Goal: Task Accomplishment & Management: Manage account settings

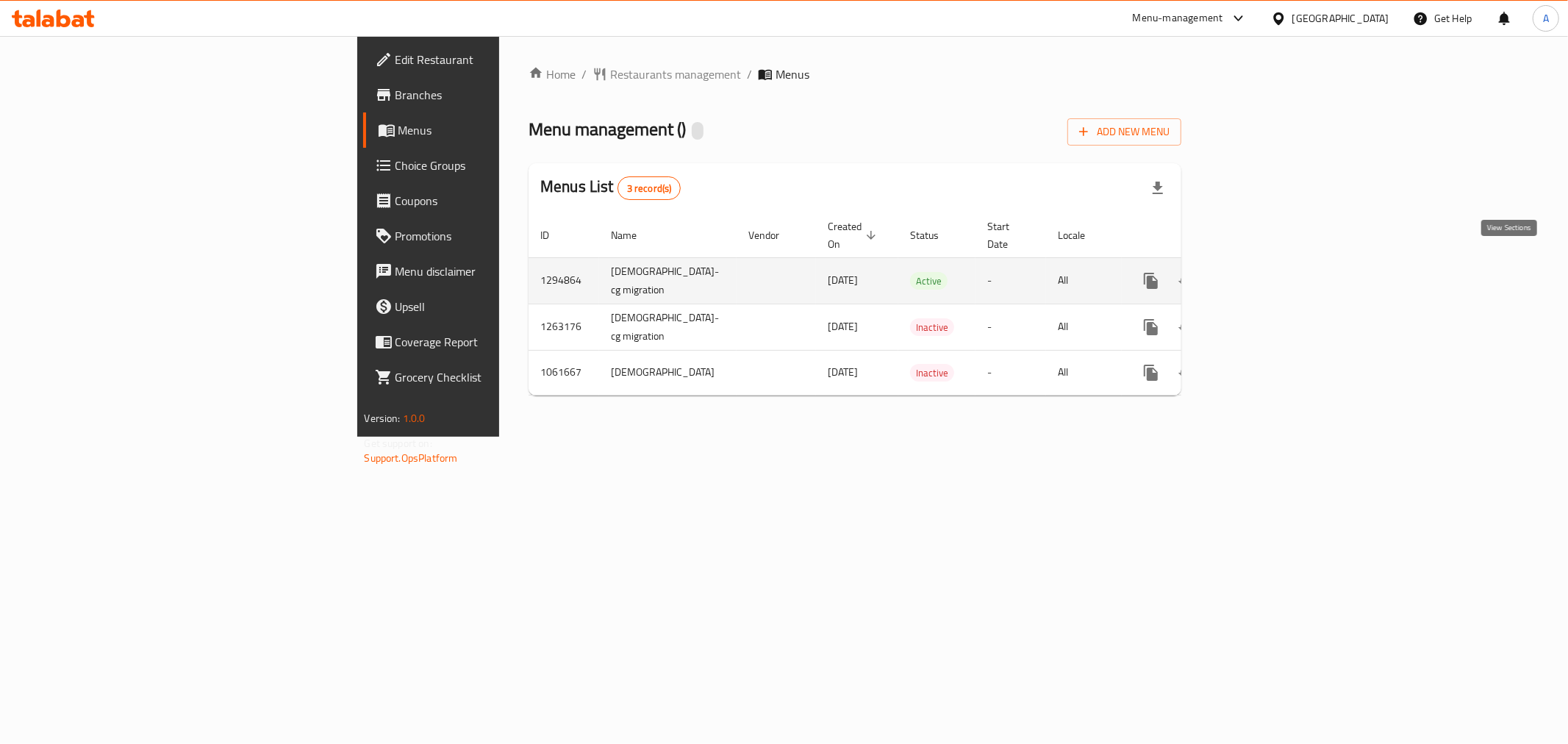
click at [1266, 272] on icon "enhanced table" at bounding box center [1256, 280] width 17 height 17
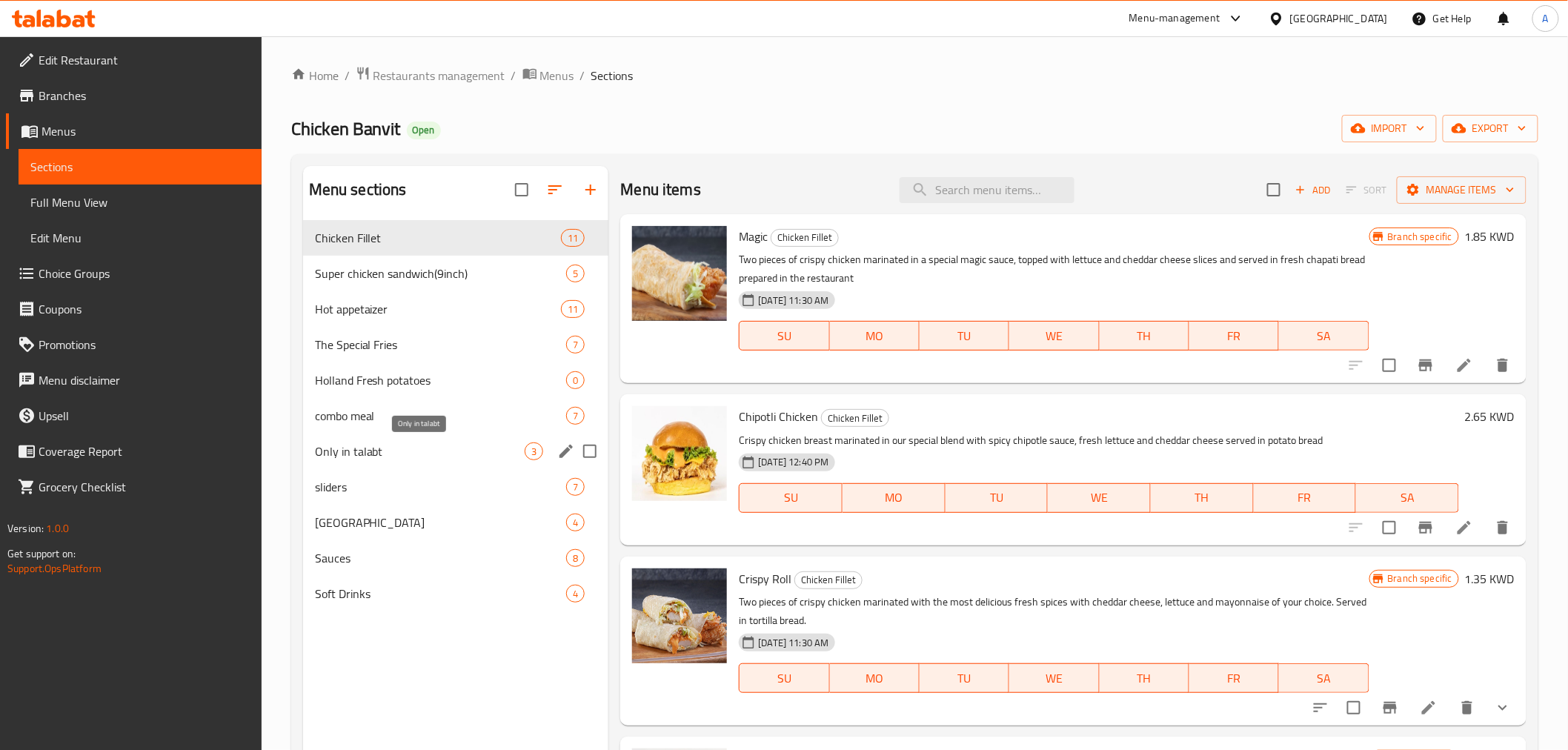
click at [389, 454] on span "Only in talabt" at bounding box center [420, 451] width 210 height 17
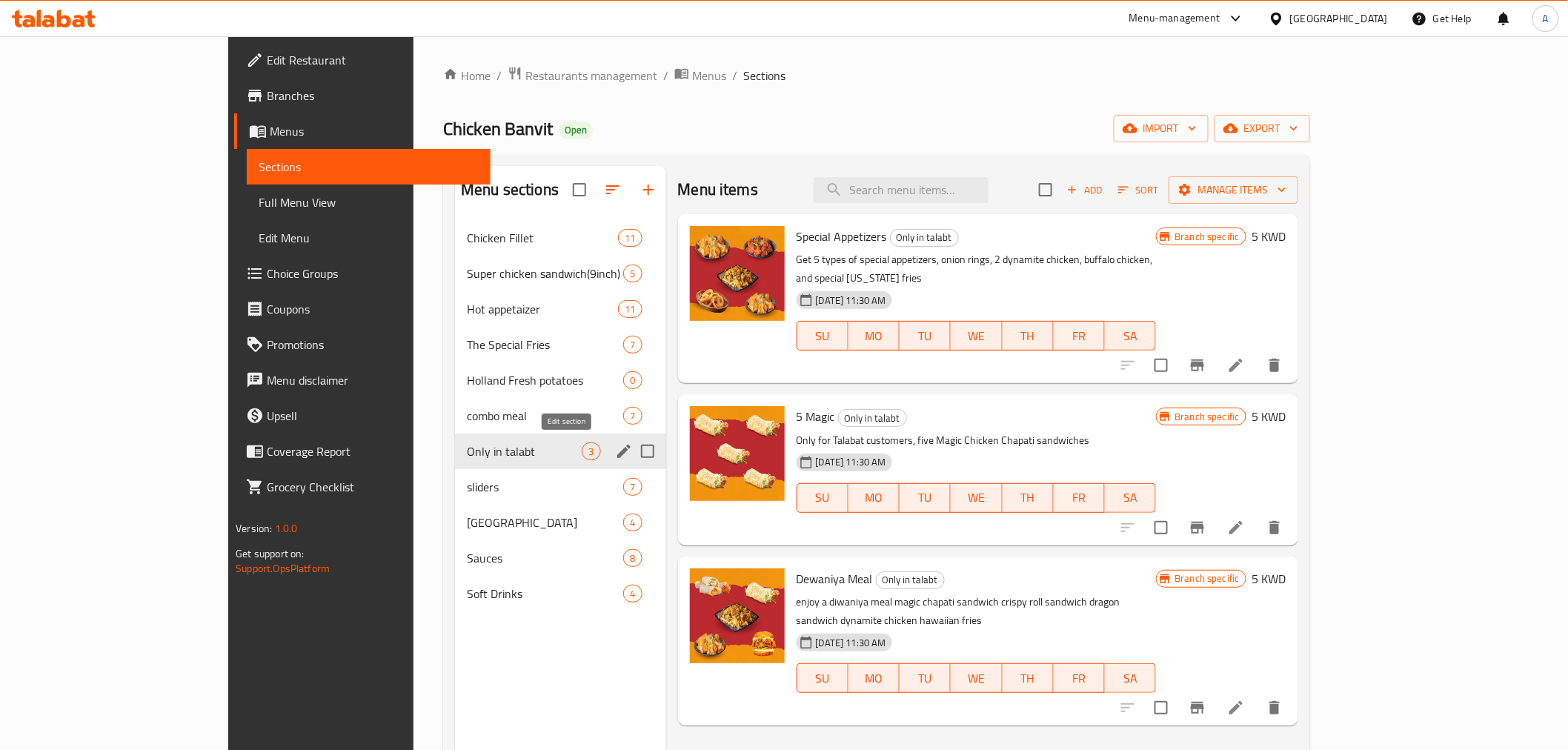
click at [615, 452] on icon "edit" at bounding box center [624, 451] width 17 height 17
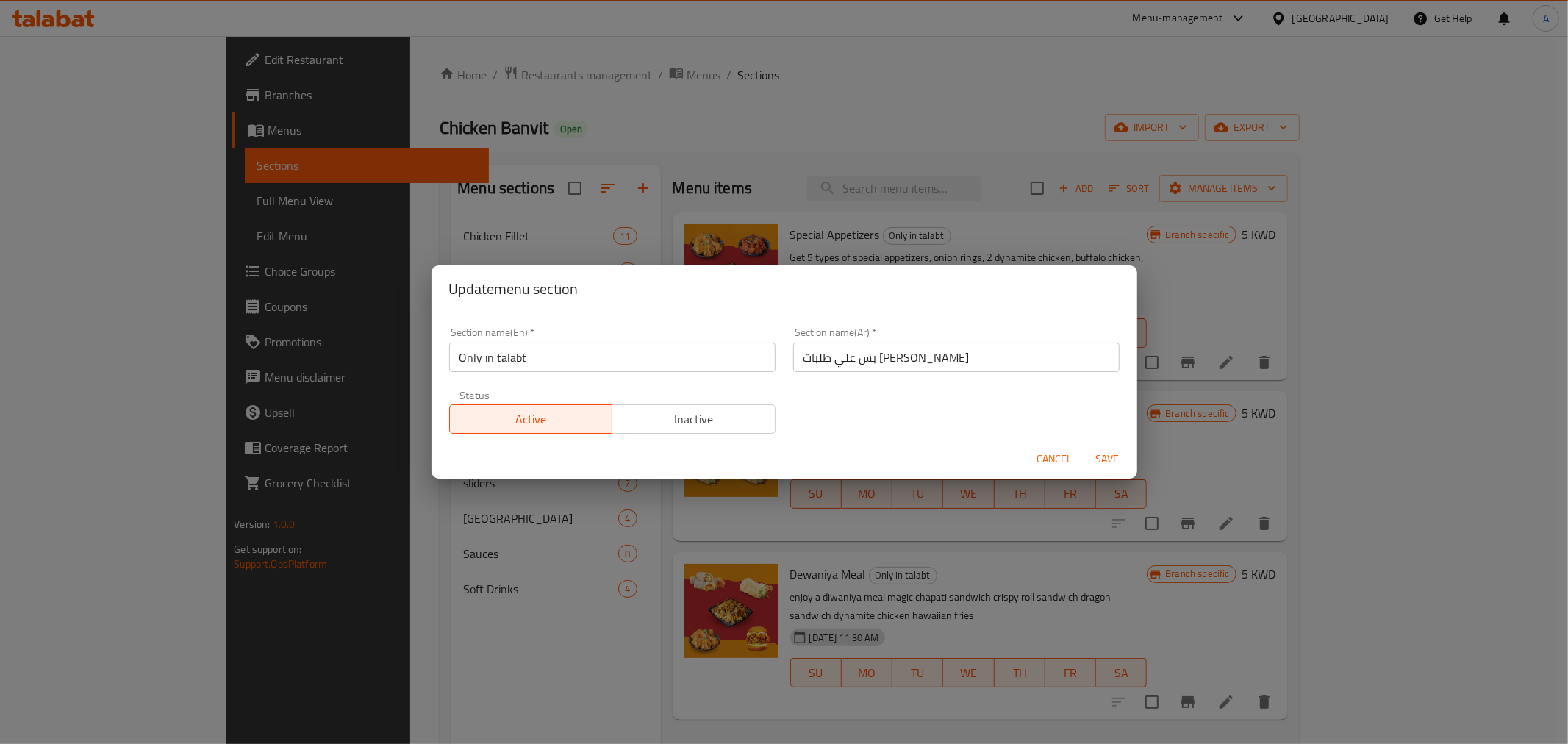
click at [974, 523] on div "Update menu section Section name(En)   * Only in talabt Section name(En) * Sect…" at bounding box center [784, 372] width 1568 height 744
drag, startPoint x: 1062, startPoint y: 456, endPoint x: 1128, endPoint y: 454, distance: 66.0
click at [1062, 454] on span "Cancel" at bounding box center [1055, 459] width 35 height 18
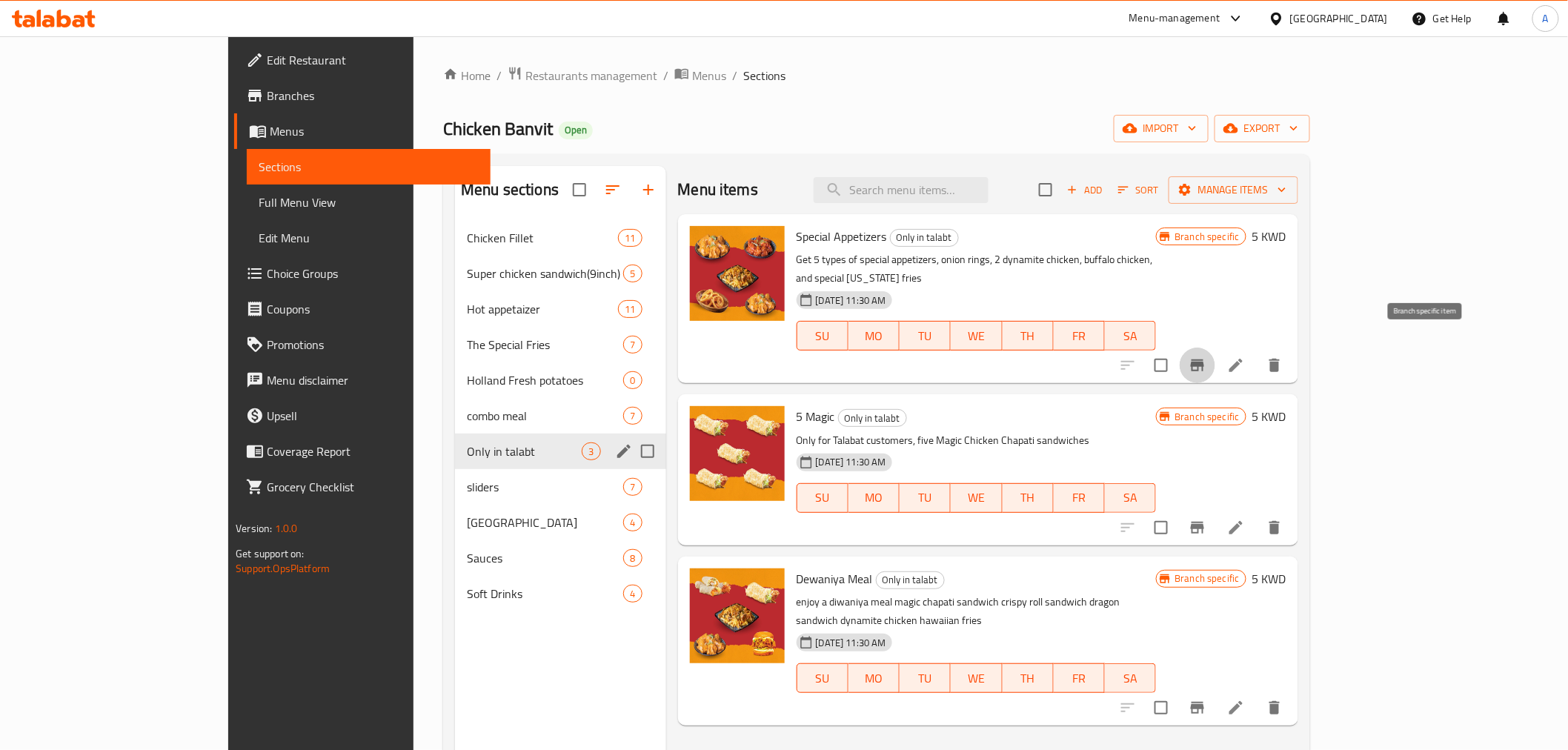
click at [1207, 357] on icon "Branch-specific-item" at bounding box center [1197, 365] width 17 height 17
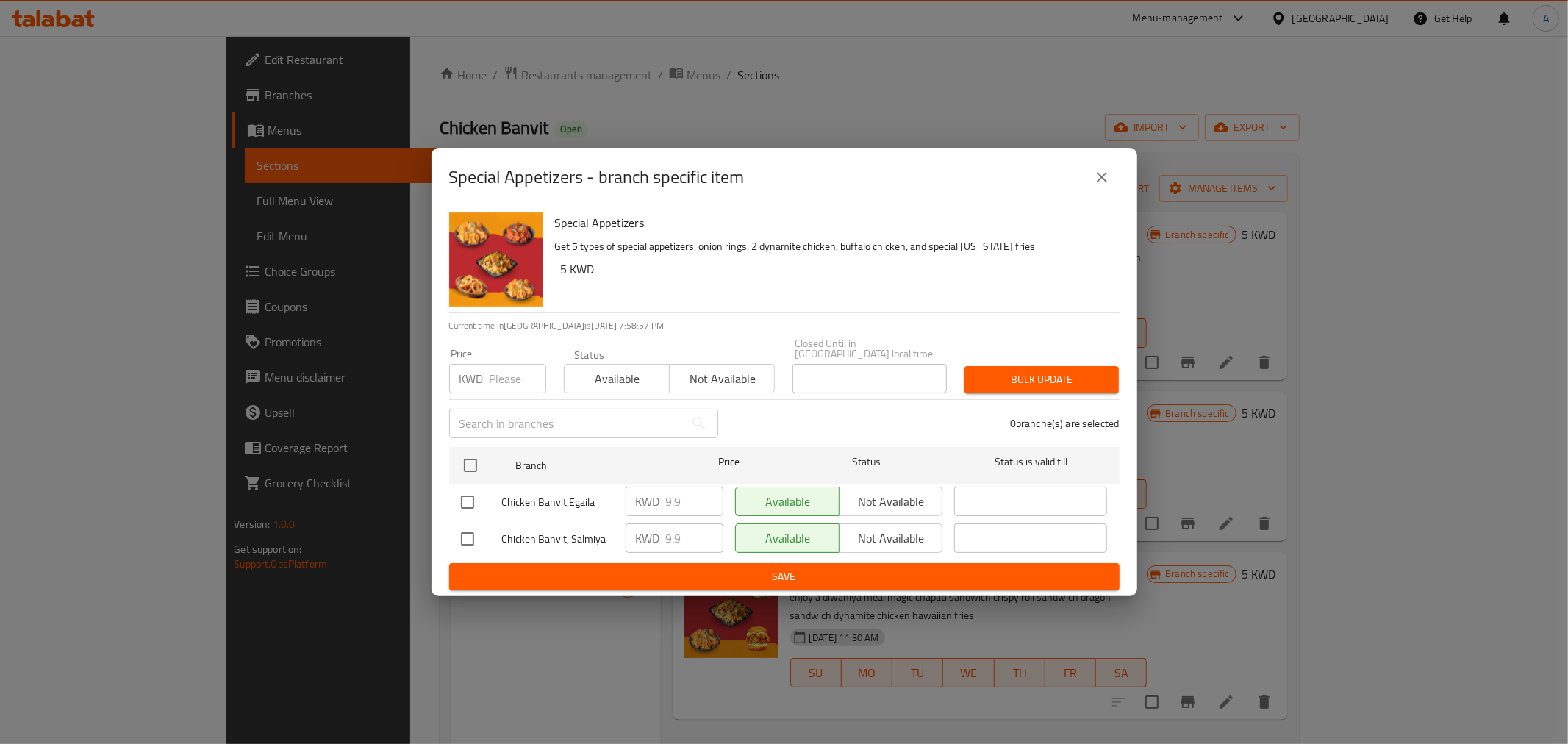
click at [1106, 185] on icon "close" at bounding box center [1102, 177] width 17 height 17
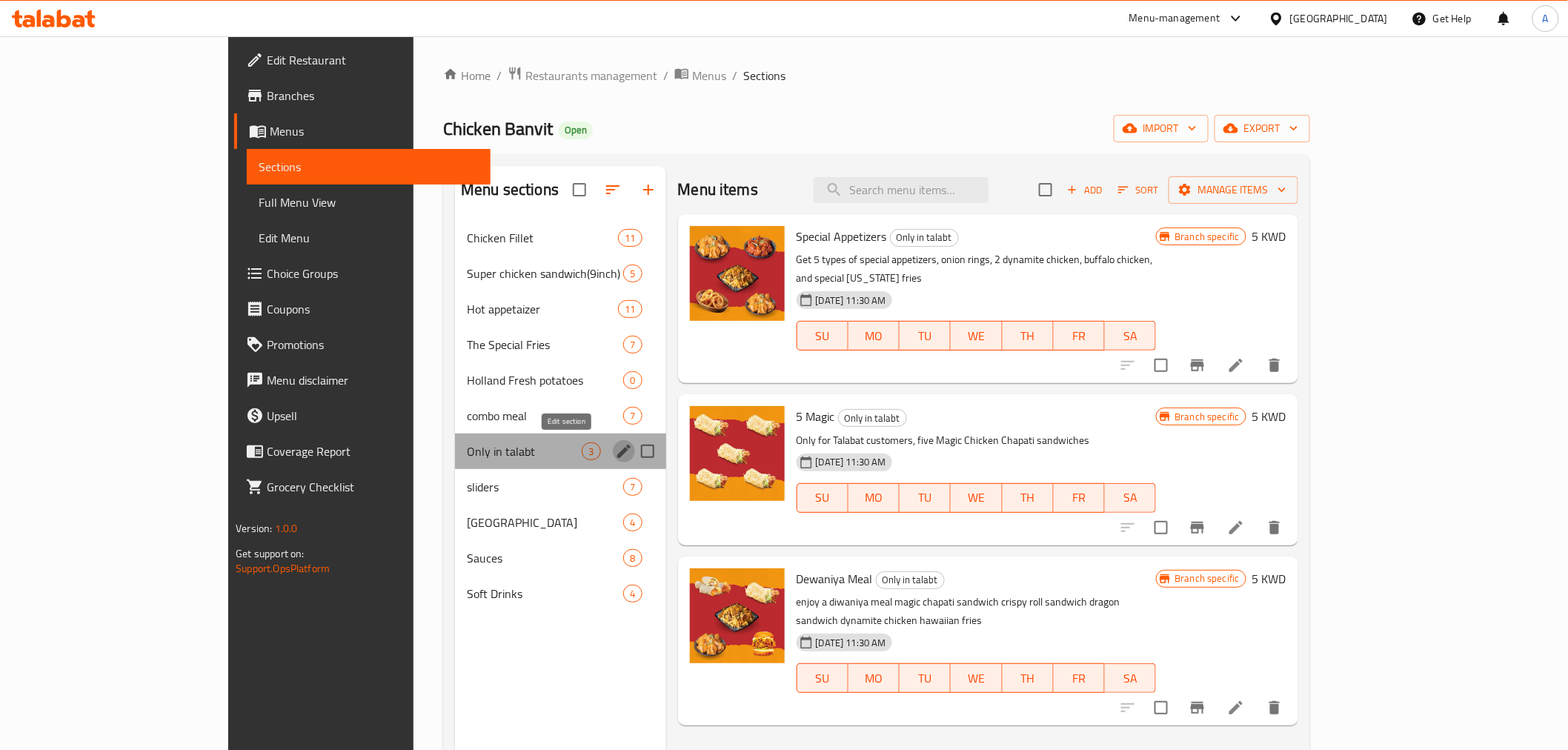
click at [615, 450] on icon "edit" at bounding box center [624, 451] width 17 height 17
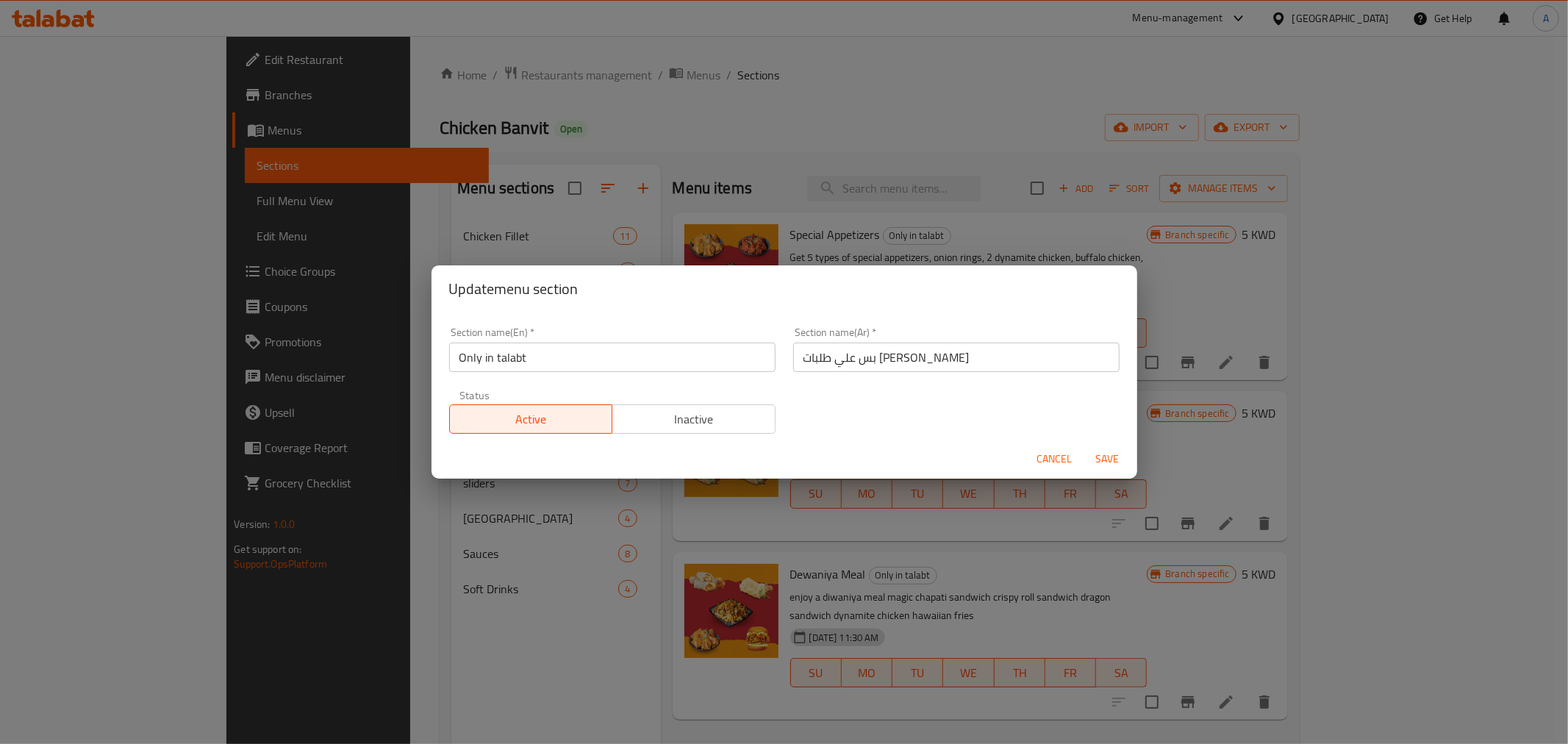
click at [629, 360] on input "Only in talabt" at bounding box center [612, 357] width 326 height 29
paste input "on talabat"
click at [451, 356] on input "Only on talabat" at bounding box center [612, 357] width 326 height 29
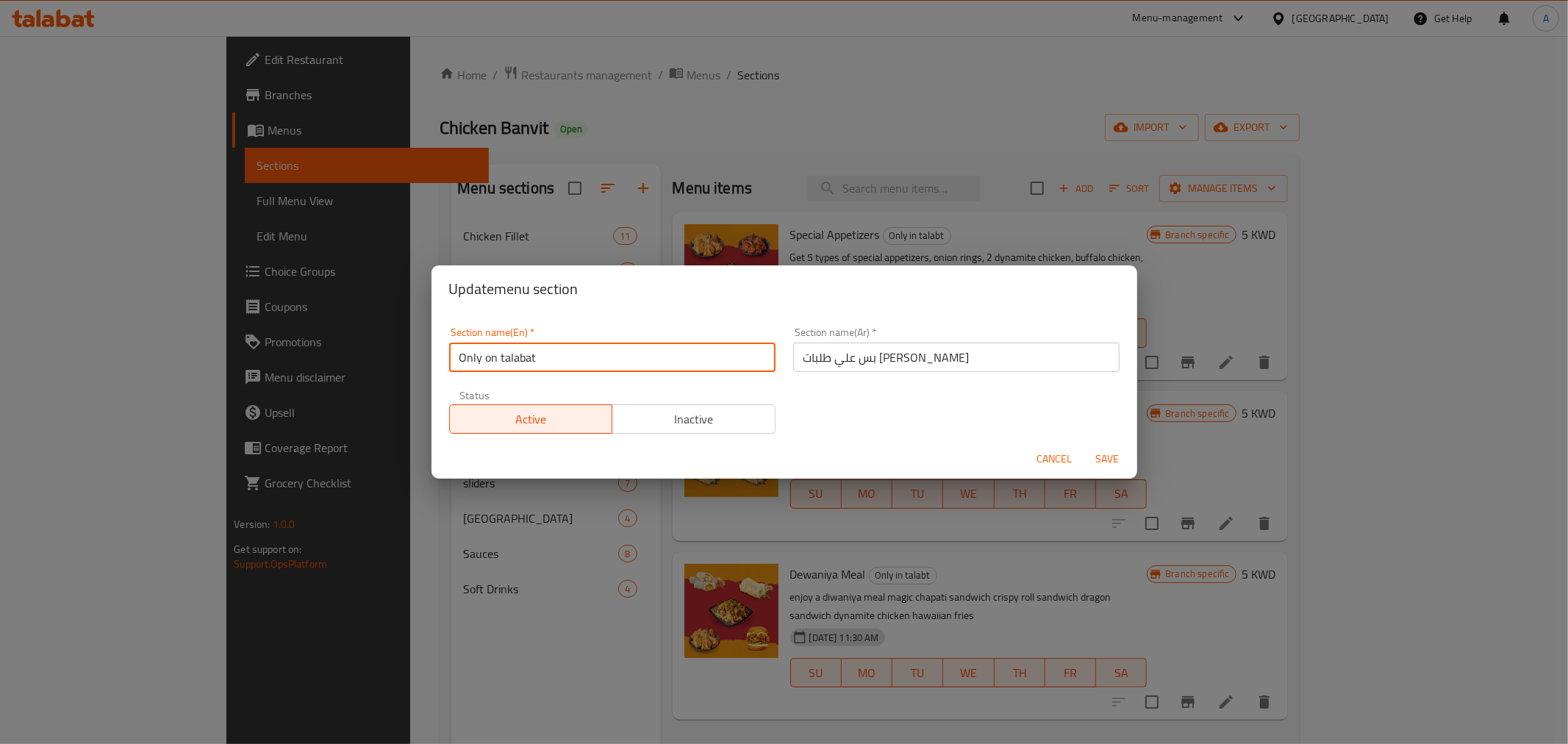
type input "Only on talabat"
click at [863, 390] on div "Section name(En)   * Only on talabat Section name(En) * Section name([PERSON_NA…" at bounding box center [784, 381] width 688 height 125
click at [1106, 459] on span "Save" at bounding box center [1108, 459] width 35 height 18
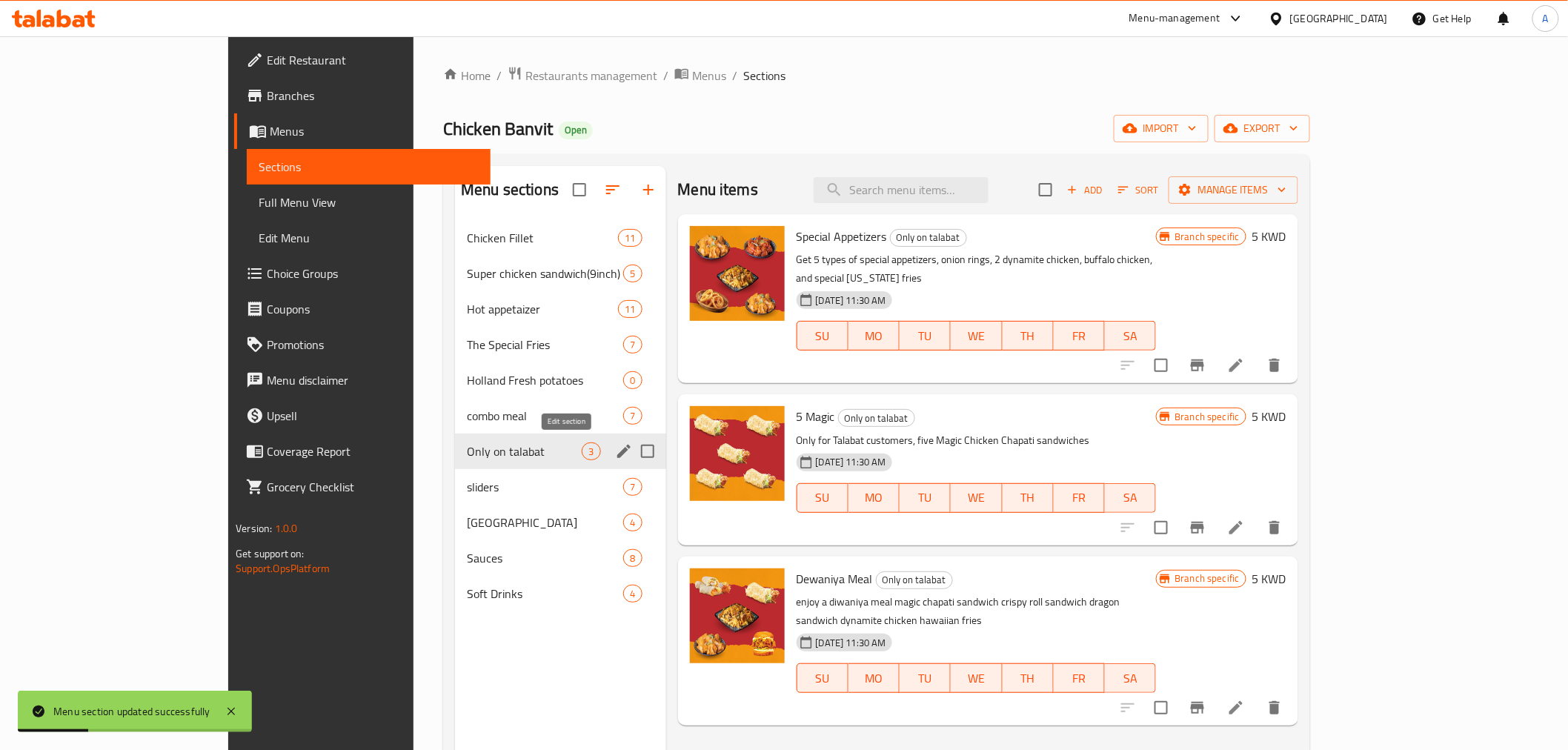
click at [618, 453] on icon "edit" at bounding box center [624, 451] width 13 height 13
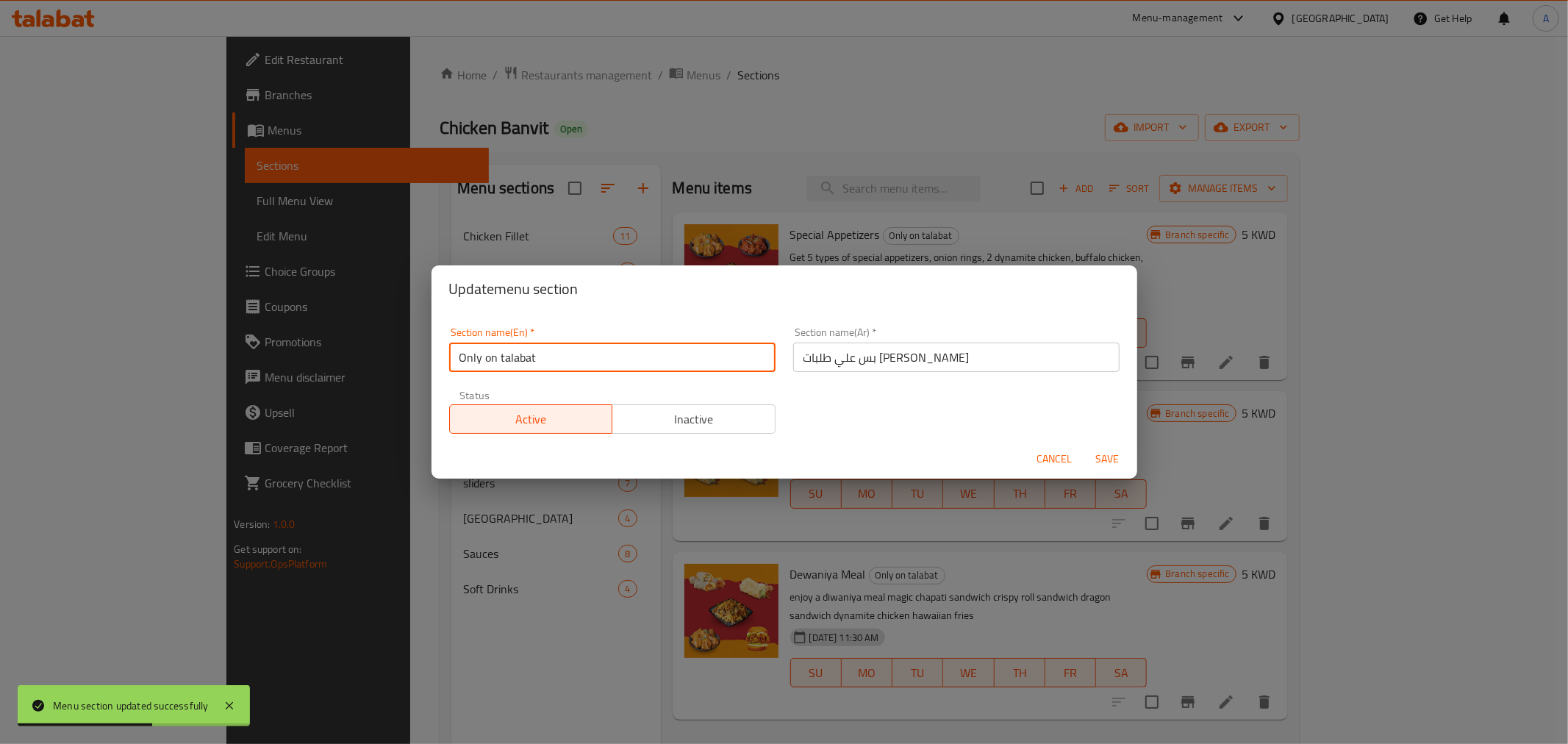
click at [491, 359] on input "Only on talabat" at bounding box center [612, 357] width 326 height 29
drag, startPoint x: 509, startPoint y: 361, endPoint x: 502, endPoint y: 357, distance: 8.1
click at [502, 357] on input "Only On talabat" at bounding box center [612, 357] width 326 height 29
click at [504, 358] on input "Only On talabat" at bounding box center [612, 357] width 326 height 29
click at [503, 357] on input "Only On talabat" at bounding box center [612, 357] width 326 height 29
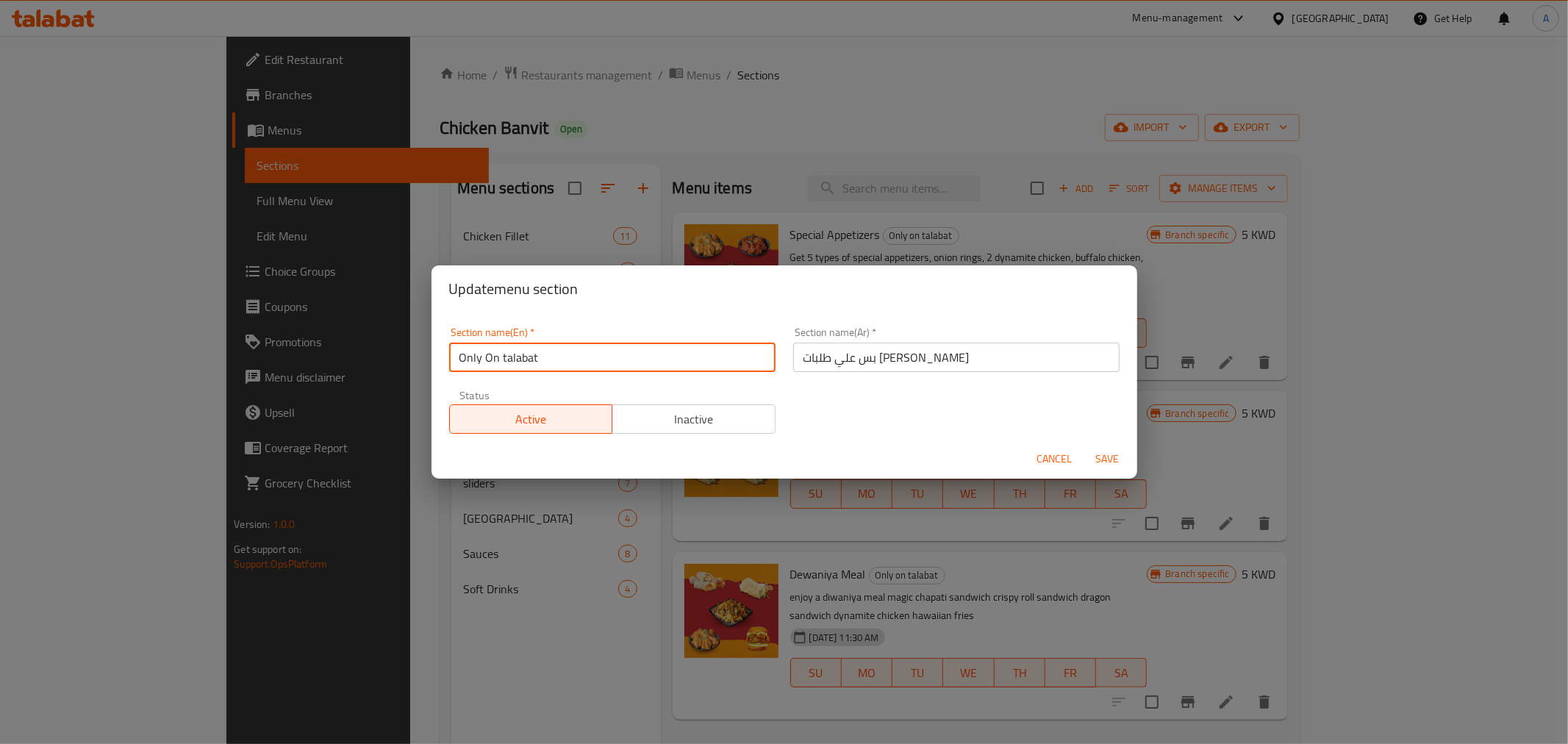
click at [504, 357] on input "Only On talabat" at bounding box center [612, 357] width 326 height 29
type input "Only On Talabat"
click at [916, 432] on div "Section name(En)   * Only On Talabat Section name(En) * Section name(Ar)   * بس…" at bounding box center [784, 381] width 688 height 125
click at [1101, 456] on span "Save" at bounding box center [1108, 459] width 35 height 18
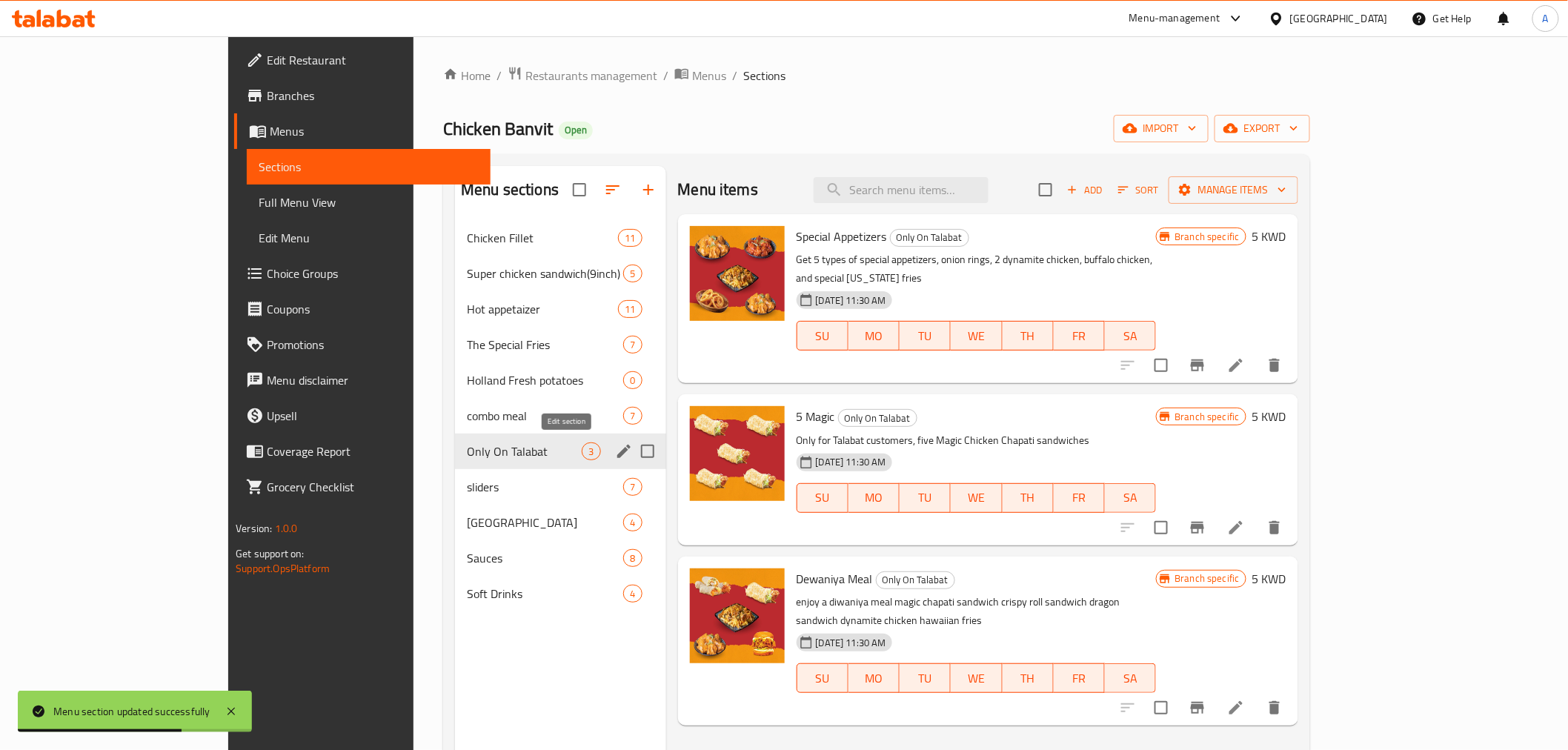
click at [613, 440] on button "edit" at bounding box center [623, 451] width 22 height 22
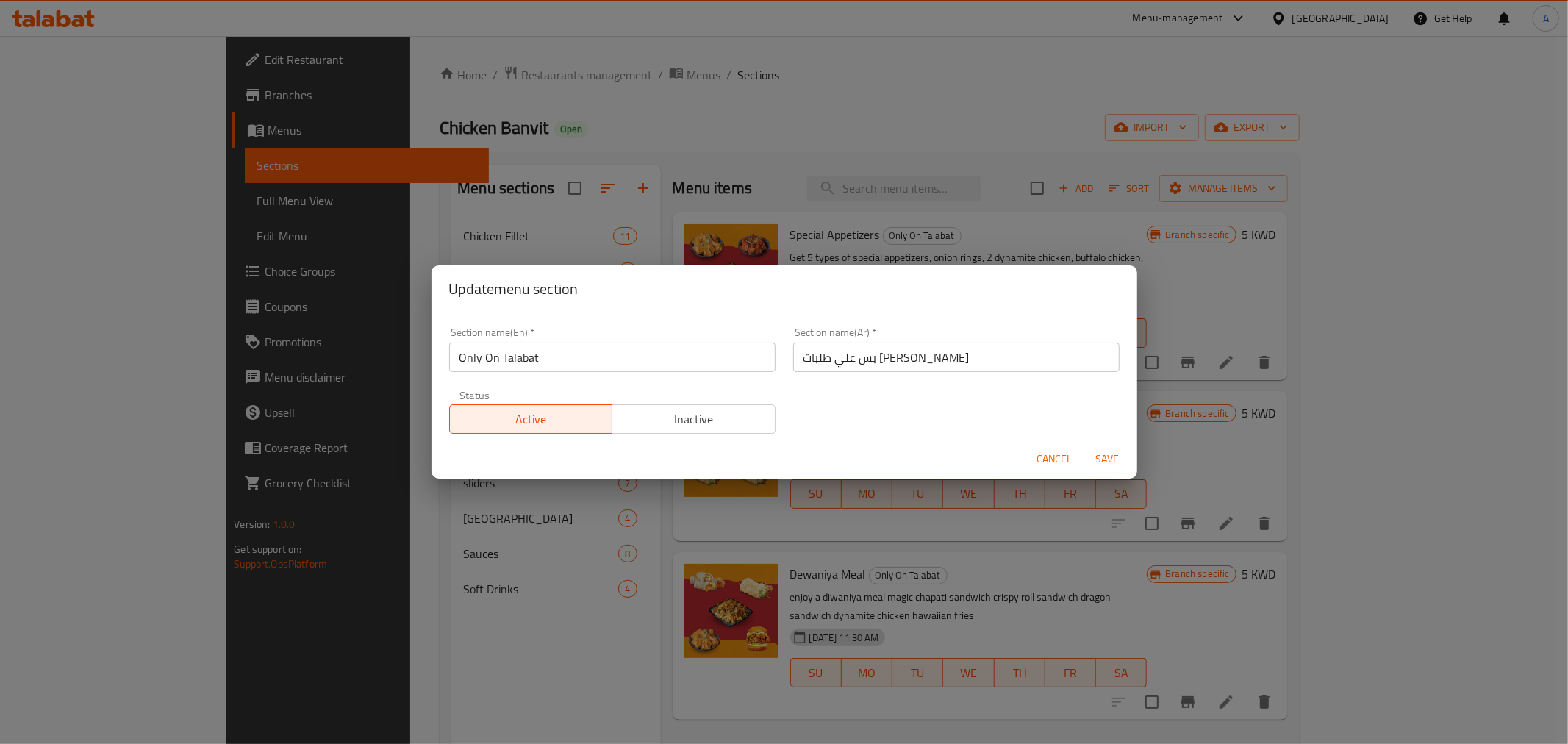
click at [1054, 460] on span "Cancel" at bounding box center [1055, 459] width 35 height 18
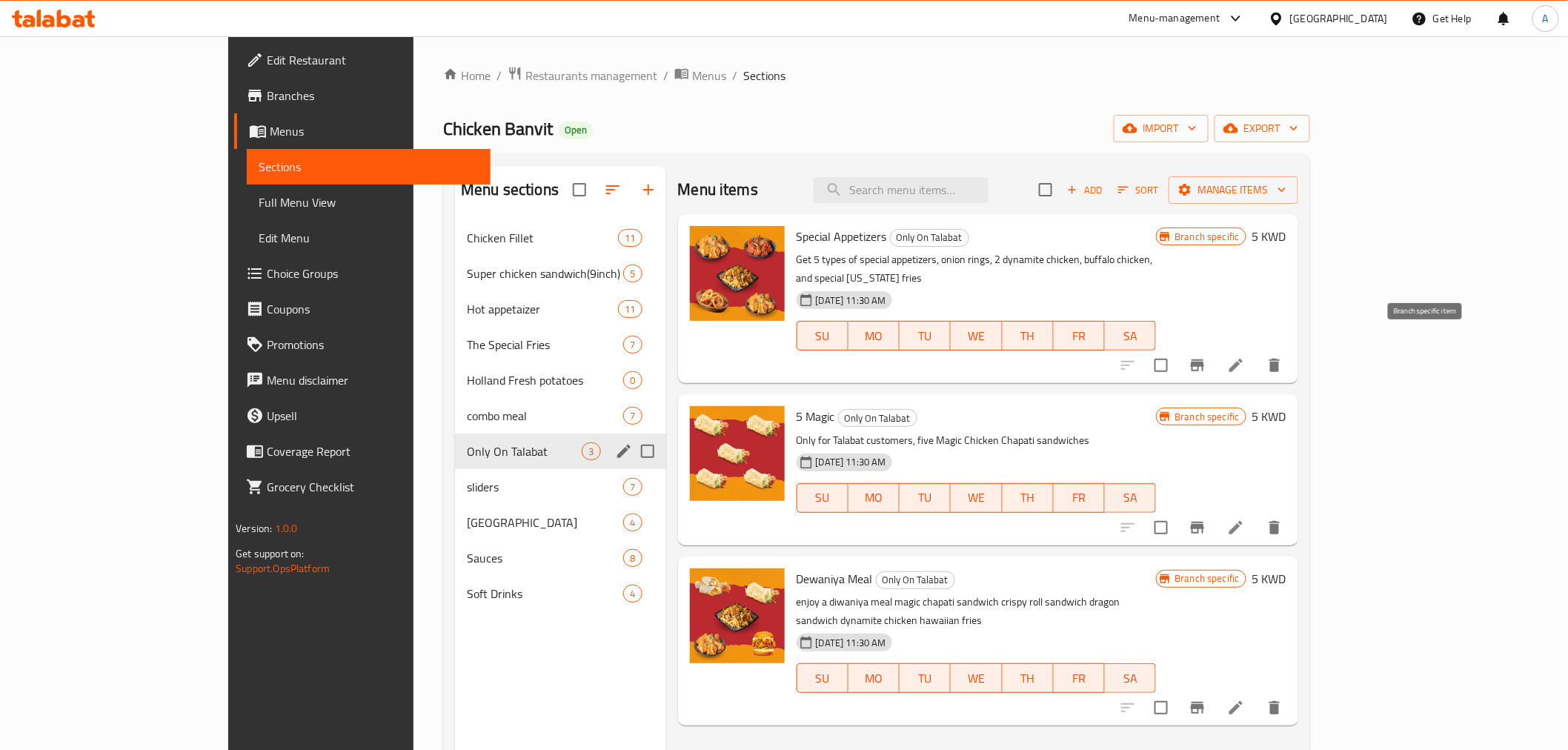
click at [1207, 357] on icon "Branch-specific-item" at bounding box center [1197, 365] width 17 height 17
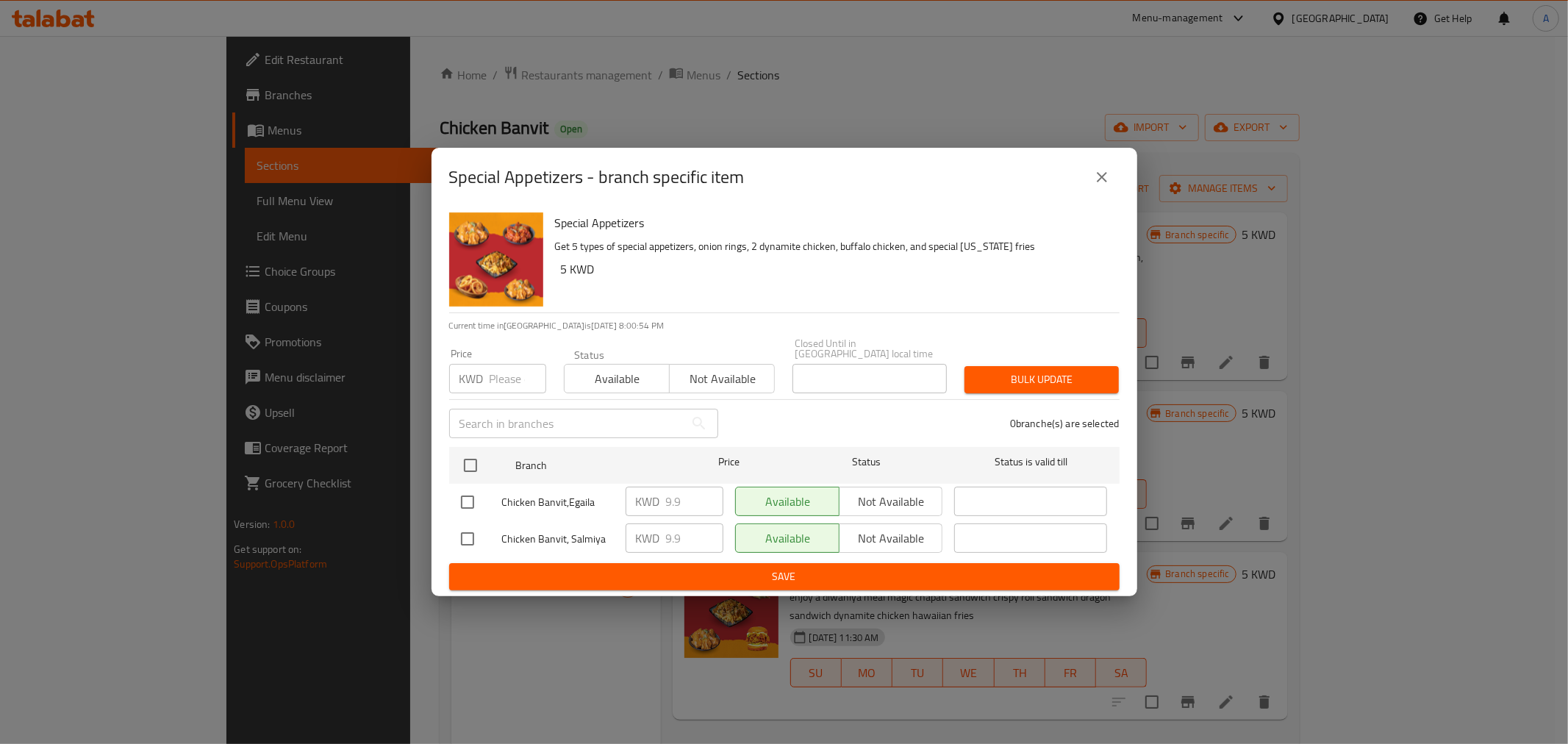
click at [149, 71] on div "Special Appetizers - branch specific item Special Appetizers Get 5 types of spe…" at bounding box center [784, 372] width 1568 height 744
click at [530, 166] on h2 "Special Appetizers - branch specific item" at bounding box center [596, 176] width 295 height 23
click at [1042, 150] on div "Special Appetizers - branch specific item Special Appetizers Get 5 types of spe…" at bounding box center [784, 372] width 1568 height 744
click at [1134, 188] on div "Special Appetizers - branch specific item" at bounding box center [784, 177] width 705 height 59
click at [1115, 181] on button "close" at bounding box center [1102, 176] width 35 height 35
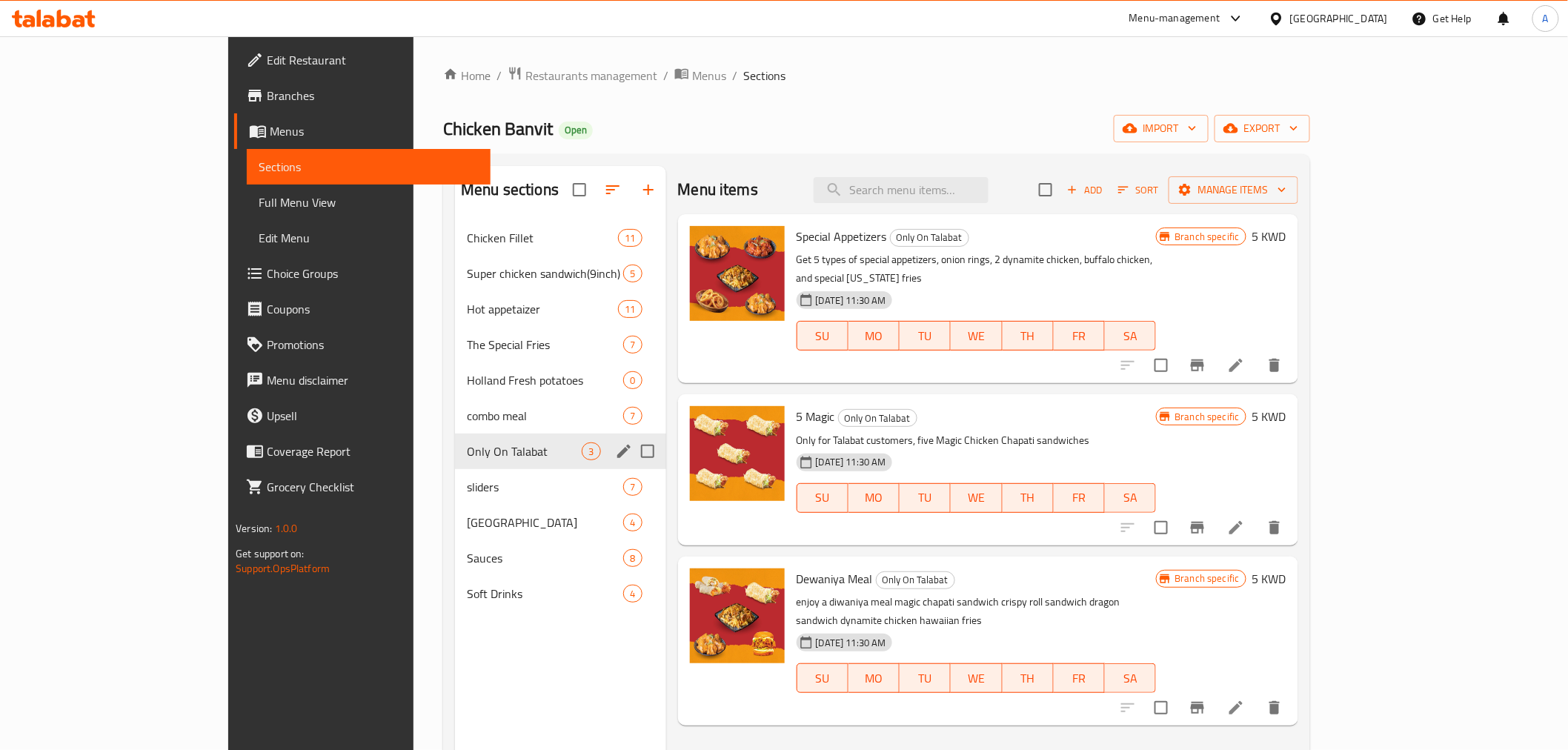
click at [267, 90] on span "Branches" at bounding box center [373, 95] width 211 height 17
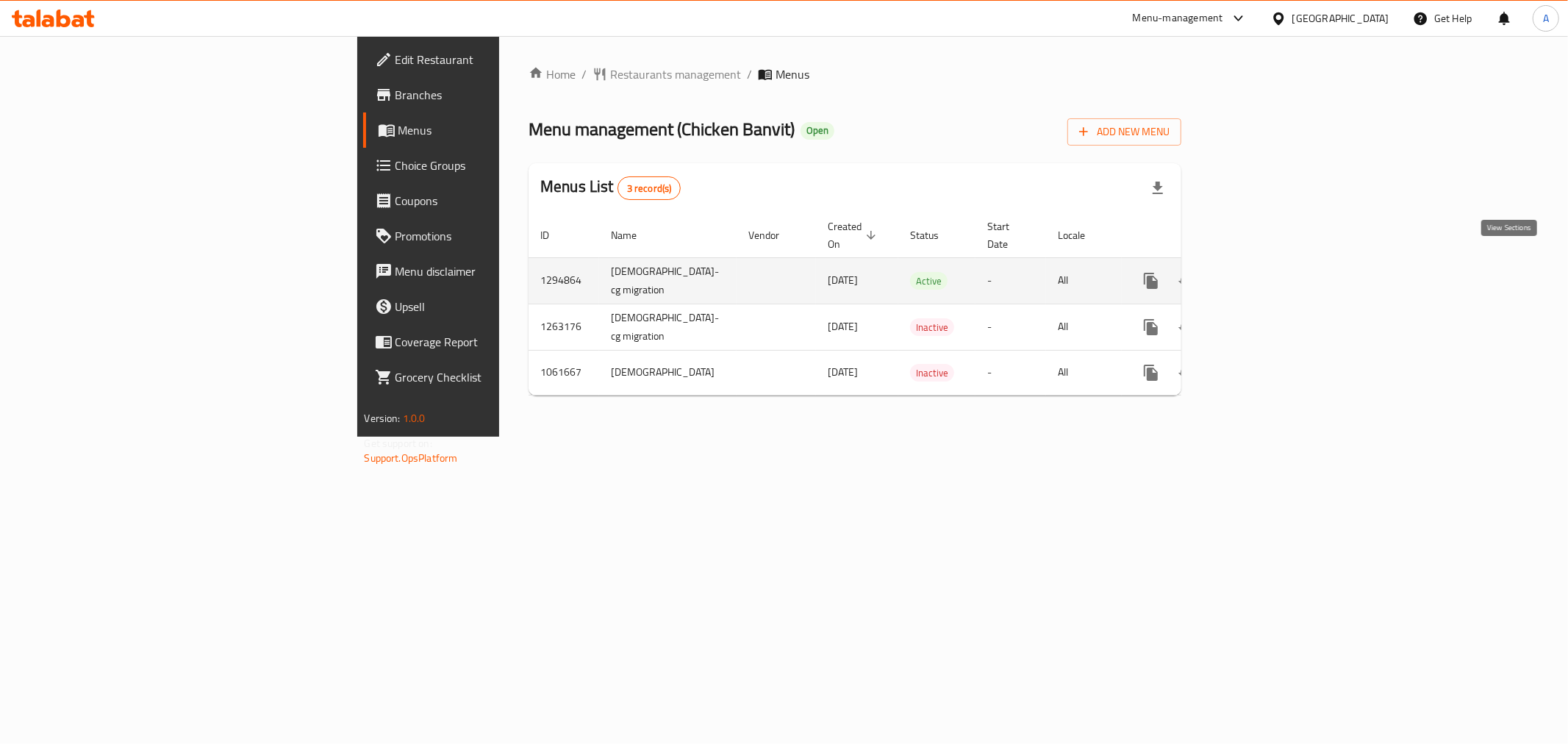
click at [1266, 273] on icon "enhanced table" at bounding box center [1256, 280] width 17 height 17
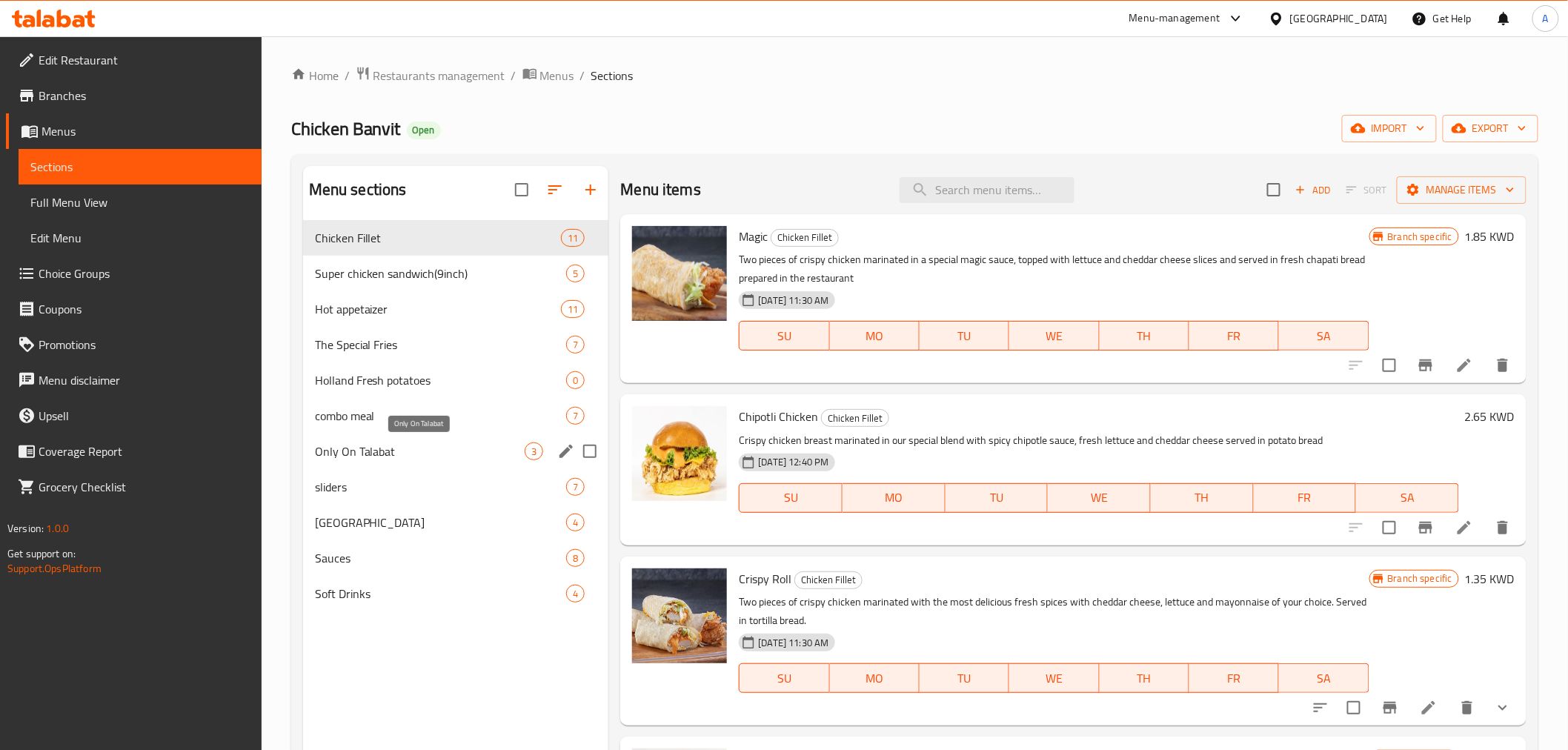
click at [409, 455] on span "Only On Talabat" at bounding box center [420, 451] width 210 height 17
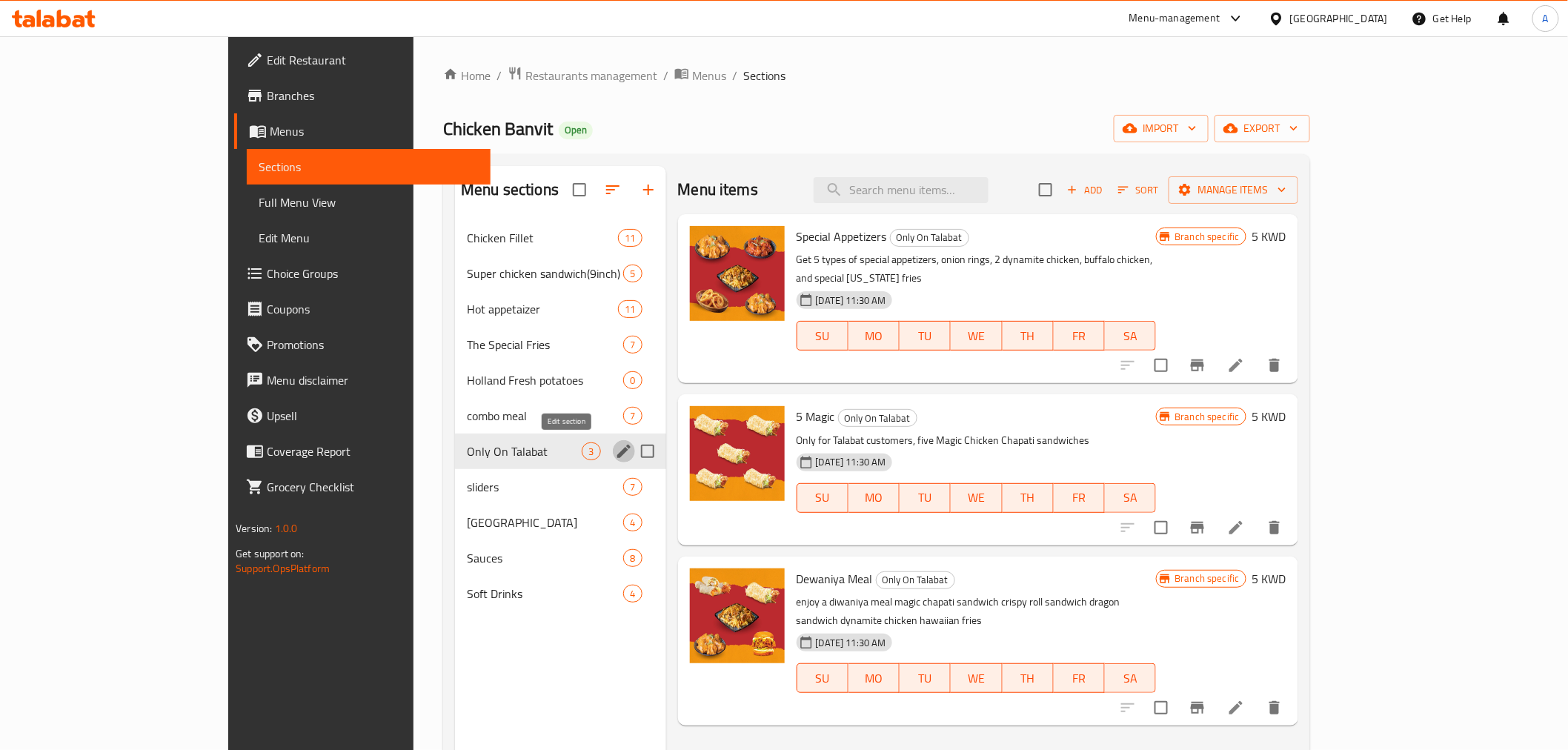
click at [615, 454] on icon "edit" at bounding box center [624, 451] width 17 height 17
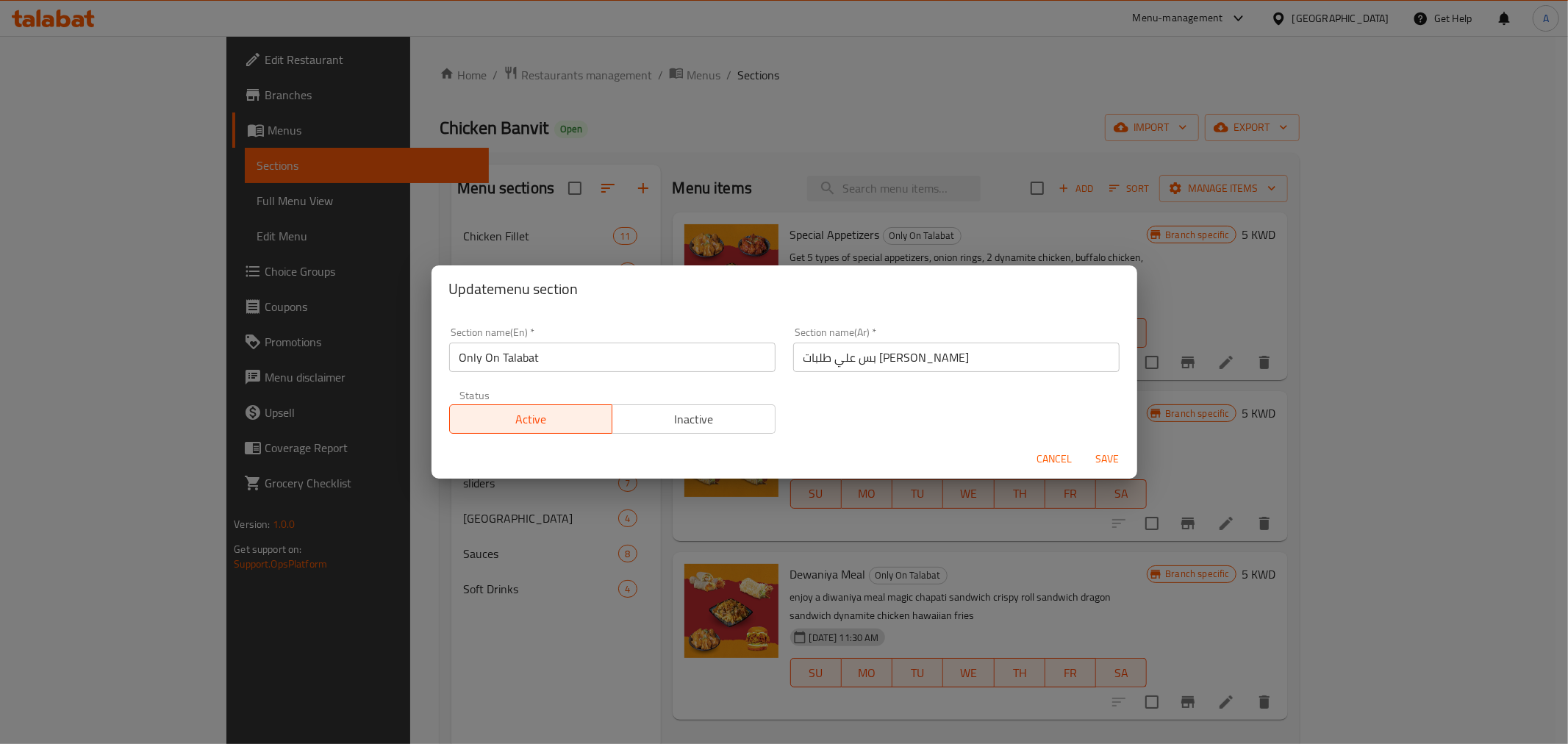
click at [1048, 457] on span "Cancel" at bounding box center [1055, 459] width 35 height 18
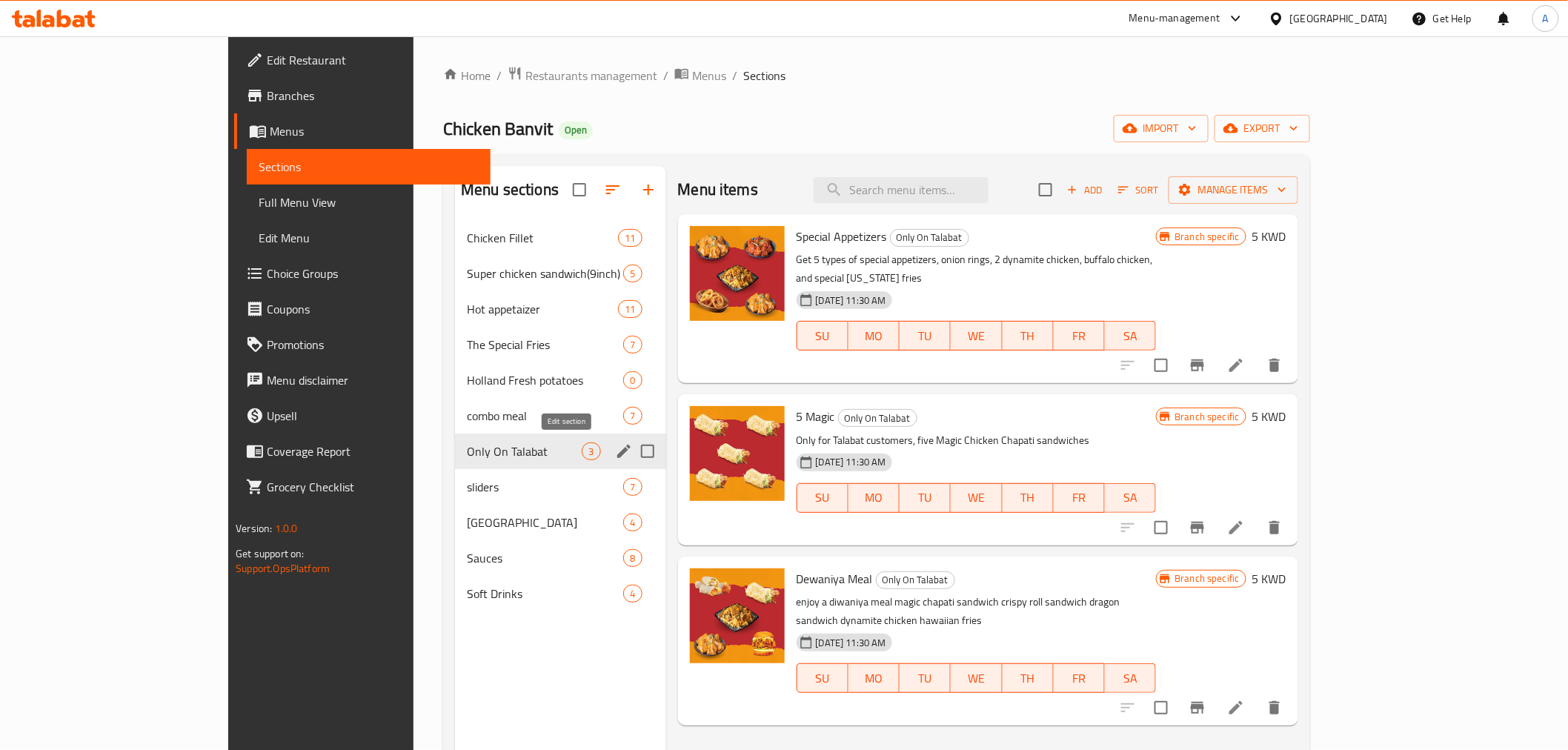
click at [618, 453] on icon "edit" at bounding box center [624, 451] width 13 height 13
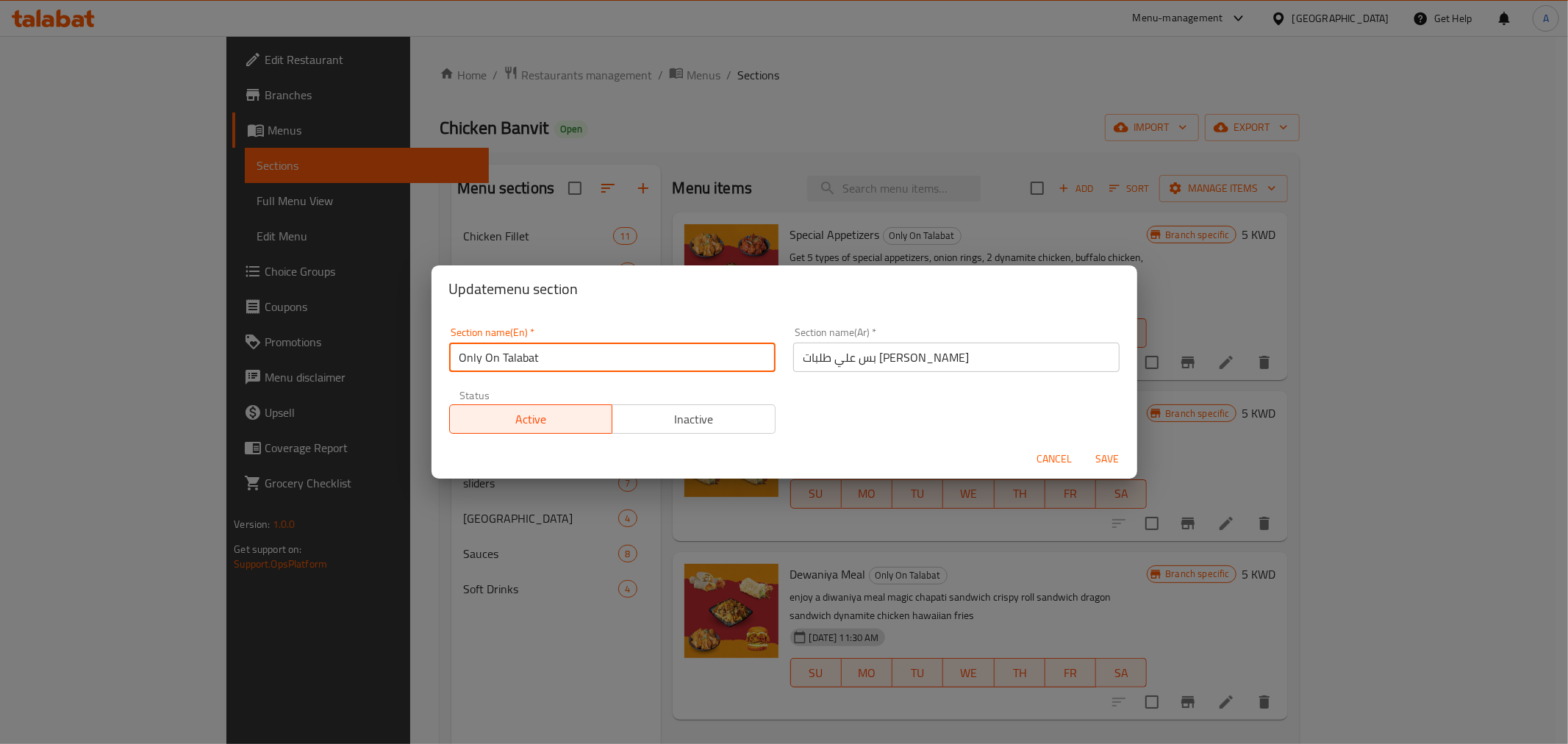
click at [569, 362] on input "Only On Talabat" at bounding box center [612, 357] width 326 height 29
drag, startPoint x: 569, startPoint y: 362, endPoint x: 583, endPoint y: 369, distance: 15.7
click at [569, 362] on input "Only On Talabat" at bounding box center [612, 357] width 326 height 29
paste input "on t"
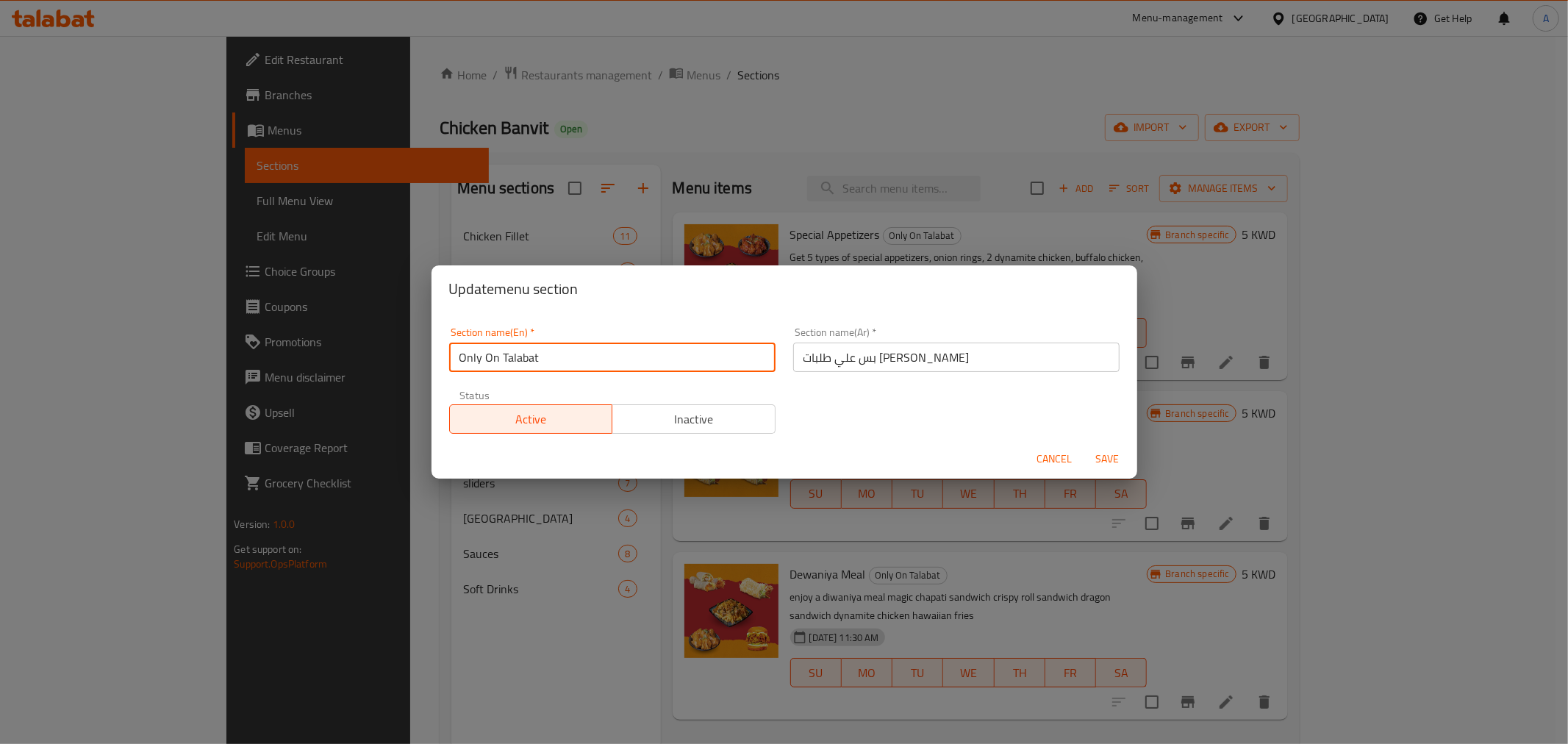
type input "Only on talabat"
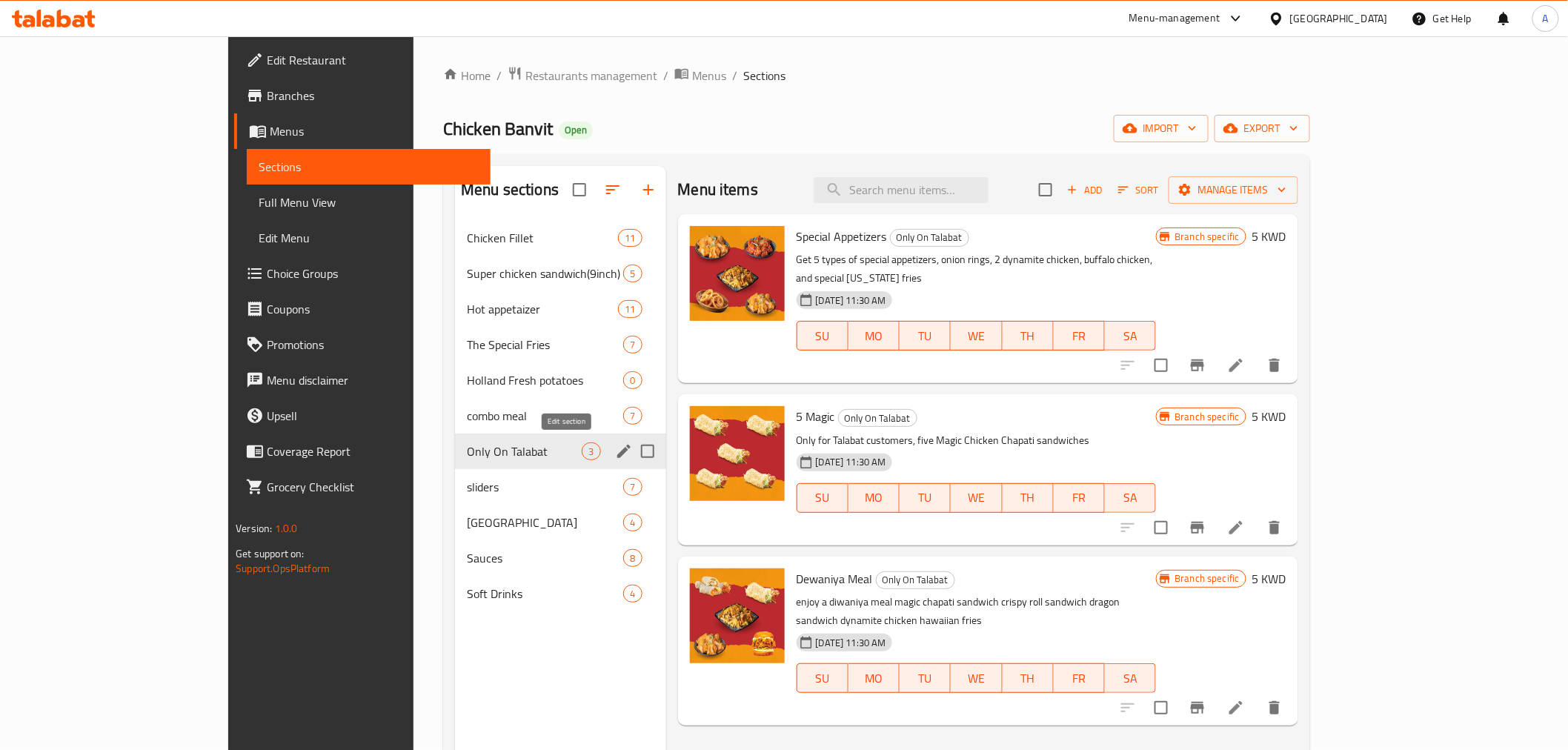
click at [618, 450] on icon "edit" at bounding box center [624, 451] width 13 height 13
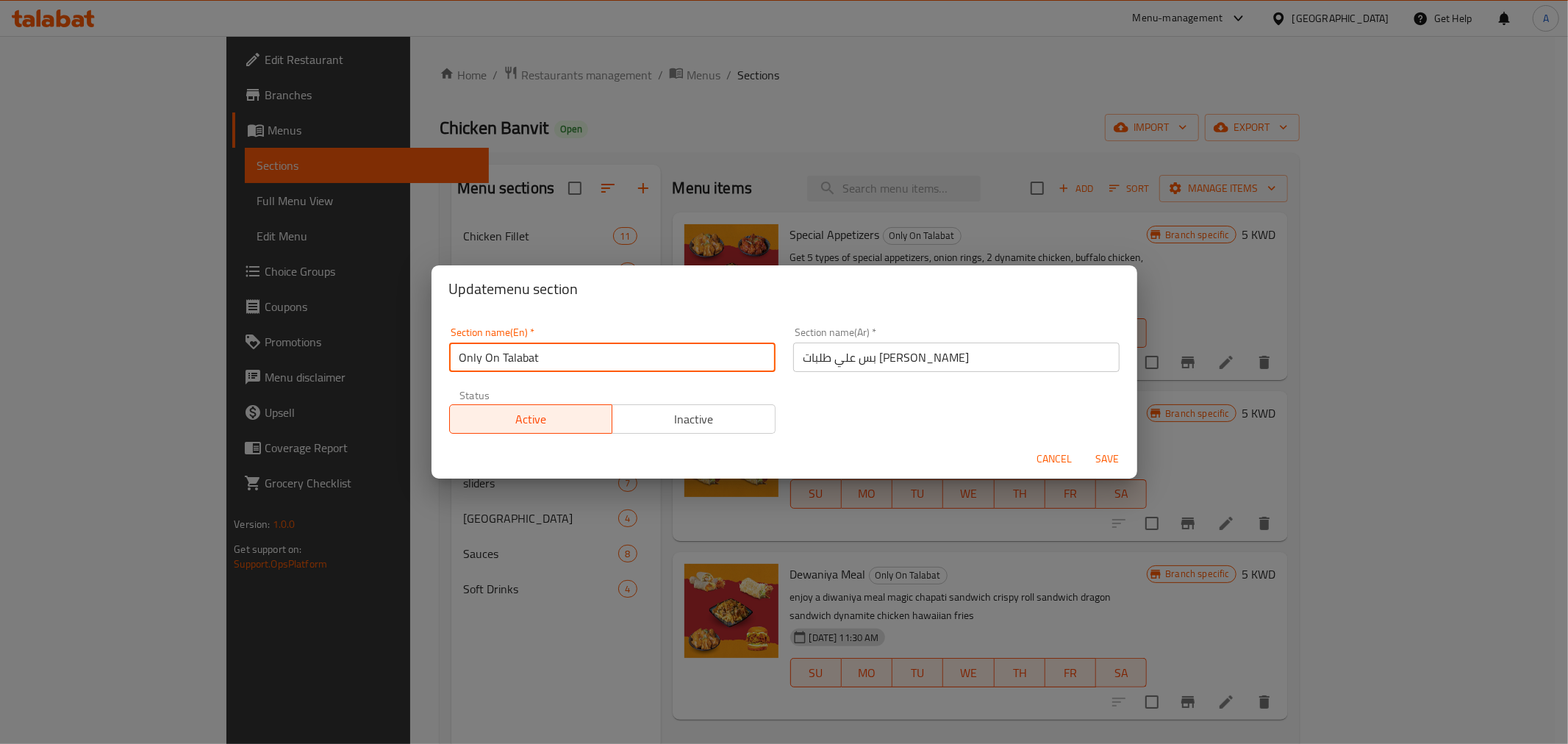
click at [516, 347] on input "Only On Talabat" at bounding box center [612, 357] width 326 height 29
paste input "on t"
type input "Only on talabat"
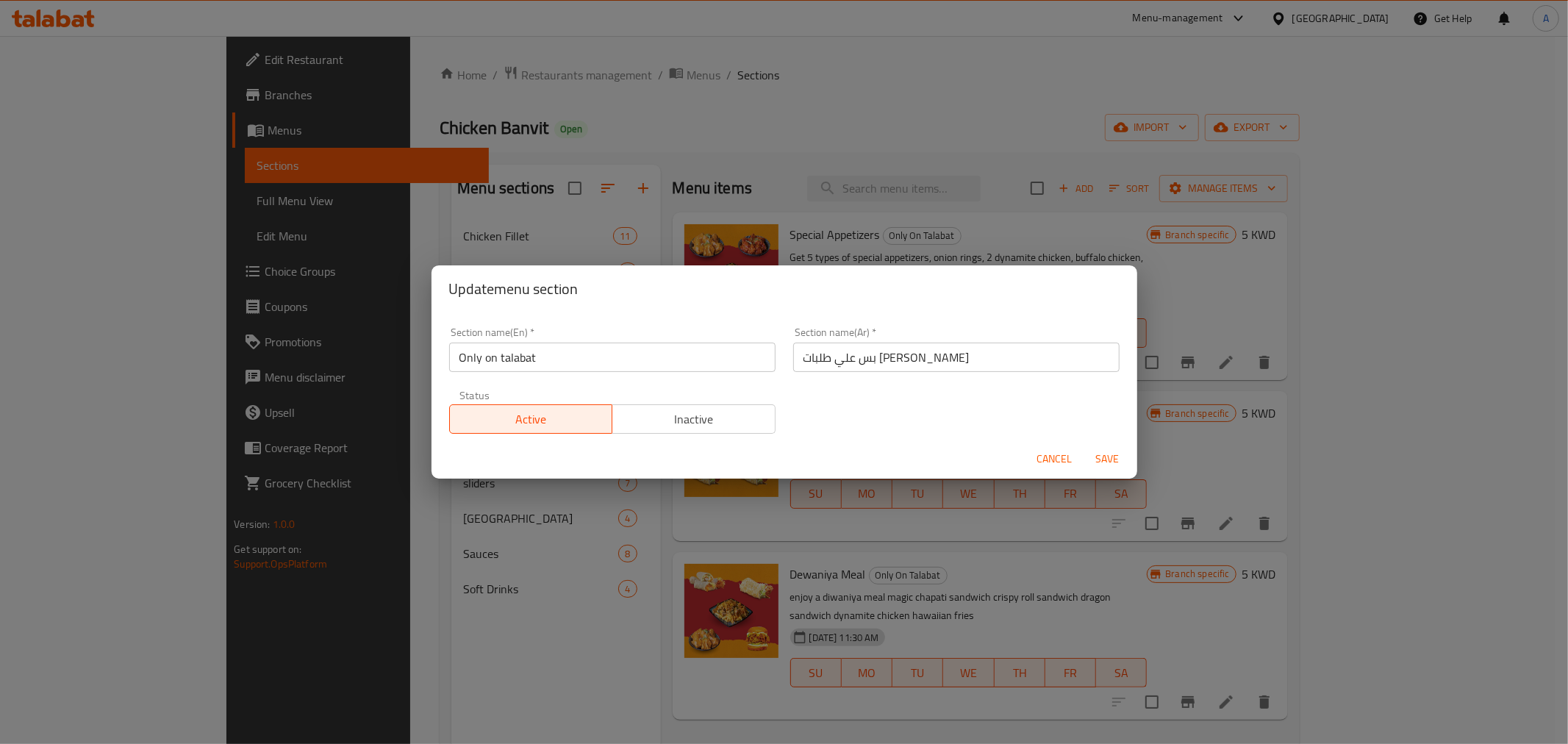
click at [637, 317] on div "Section name(En)   * Only on talabat Section name(En) * Section name([PERSON_NA…" at bounding box center [784, 375] width 705 height 127
click at [878, 559] on div "Update menu section Section name(En)   * Only on talabat Section name(En) * Sec…" at bounding box center [784, 372] width 1568 height 744
click at [1057, 451] on span "Cancel" at bounding box center [1055, 459] width 35 height 18
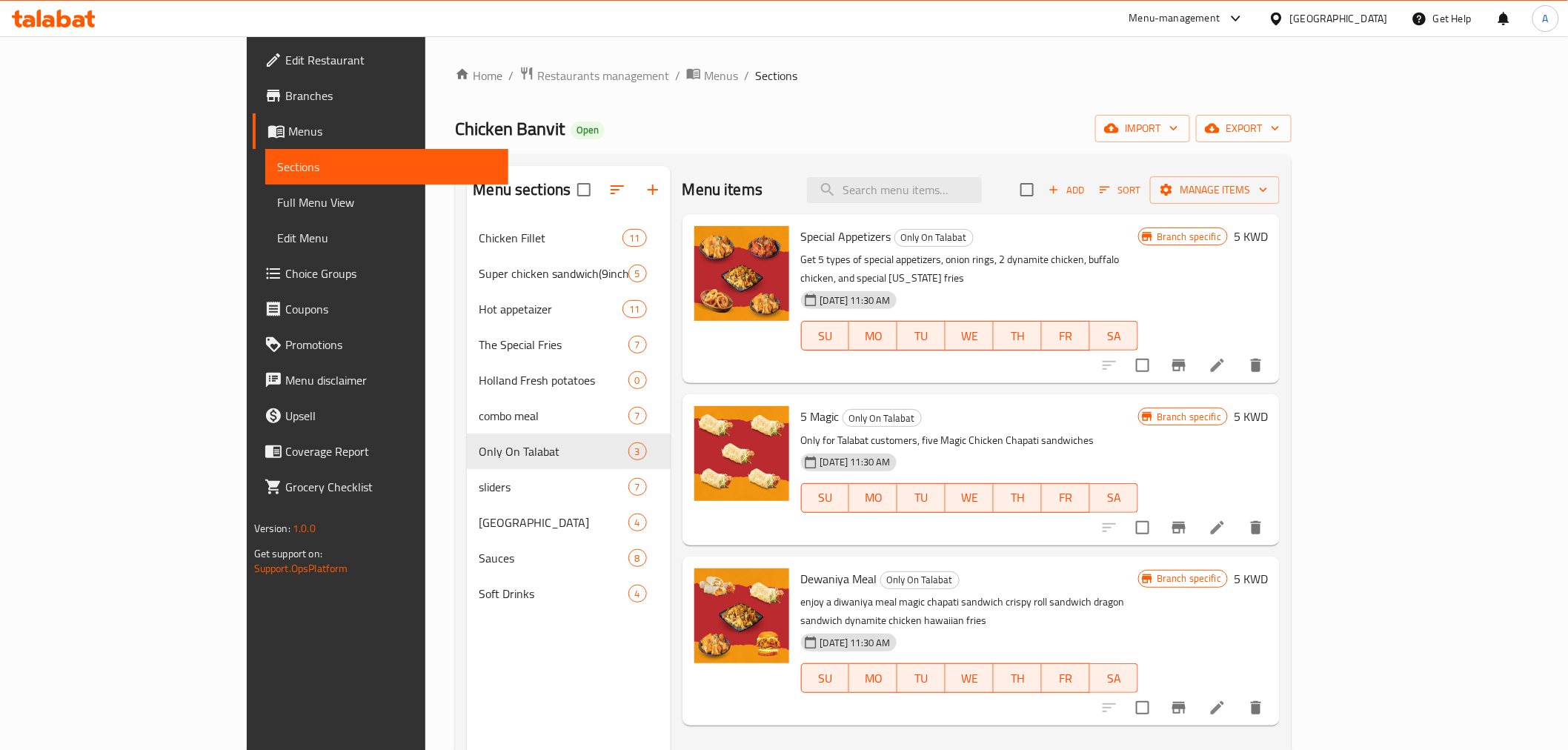
click at [972, 57] on div "Home / Restaurants management / Menus / Sections Chicken Banvit Open import exp…" at bounding box center [873, 497] width 896 height 921
